Goal: Information Seeking & Learning: Learn about a topic

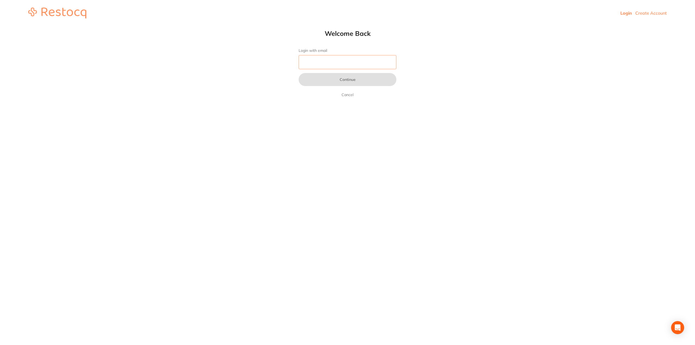
click at [316, 64] on input "Login with email" at bounding box center [348, 62] width 98 height 14
type input "[EMAIL_ADDRESS][DOMAIN_NAME]"
click at [344, 83] on button "Continue" at bounding box center [348, 79] width 98 height 13
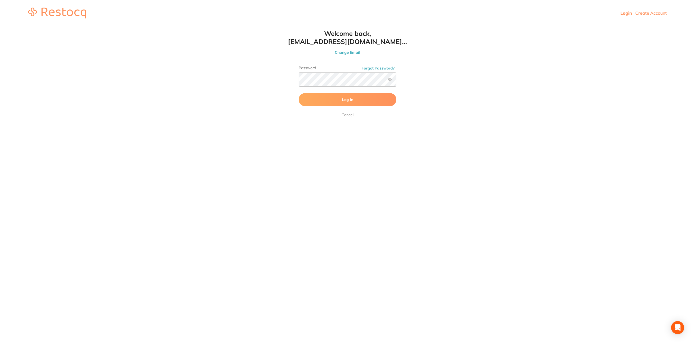
click at [335, 104] on button "Log In" at bounding box center [348, 99] width 98 height 13
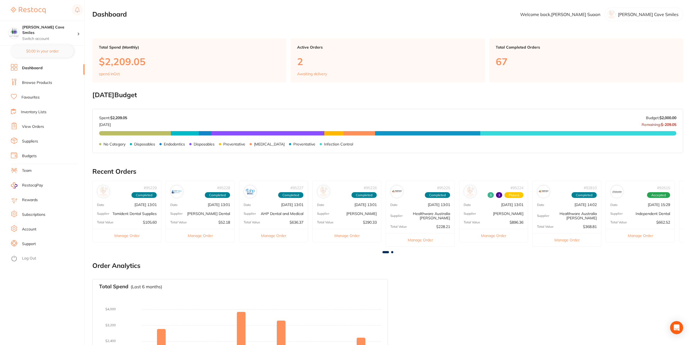
click at [38, 81] on link "Browse Products" at bounding box center [37, 82] width 30 height 5
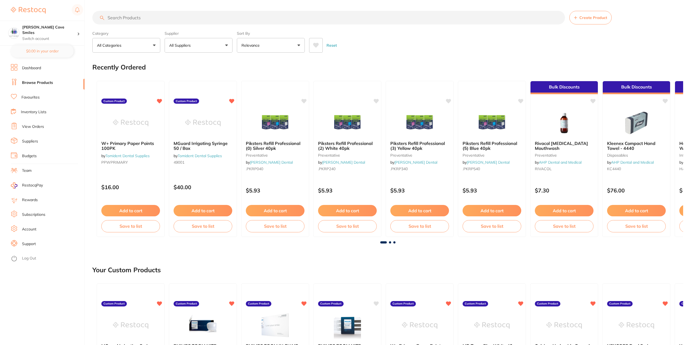
click at [186, 17] on input "search" at bounding box center [328, 18] width 473 height 14
type input "saddle chair"
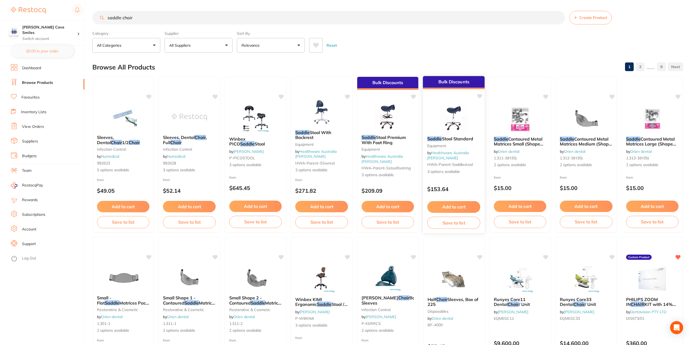
click at [452, 122] on img at bounding box center [454, 118] width 36 height 27
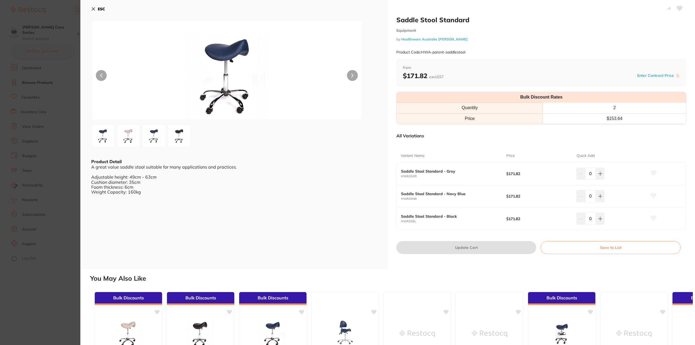
click at [350, 78] on button at bounding box center [352, 75] width 11 height 11
click at [97, 8] on button "ESC" at bounding box center [98, 8] width 14 height 9
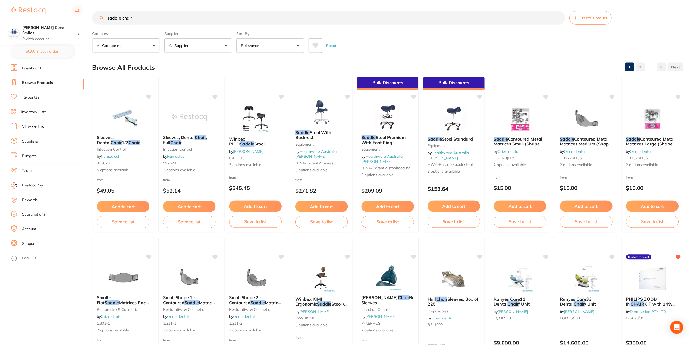
scroll to position [0, 0]
